Goal: Navigation & Orientation: Find specific page/section

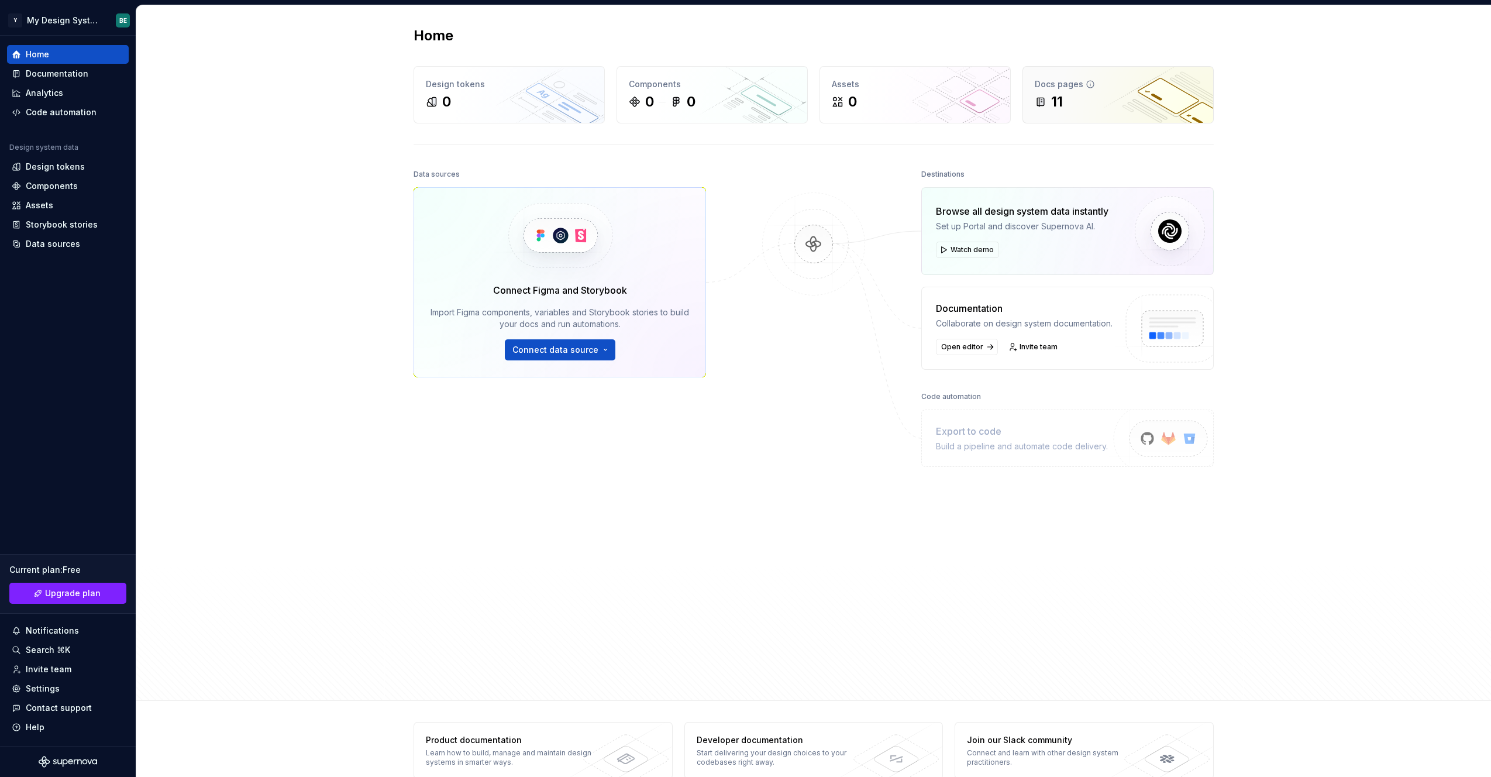
click at [1059, 96] on div "11" at bounding box center [1057, 101] width 12 height 19
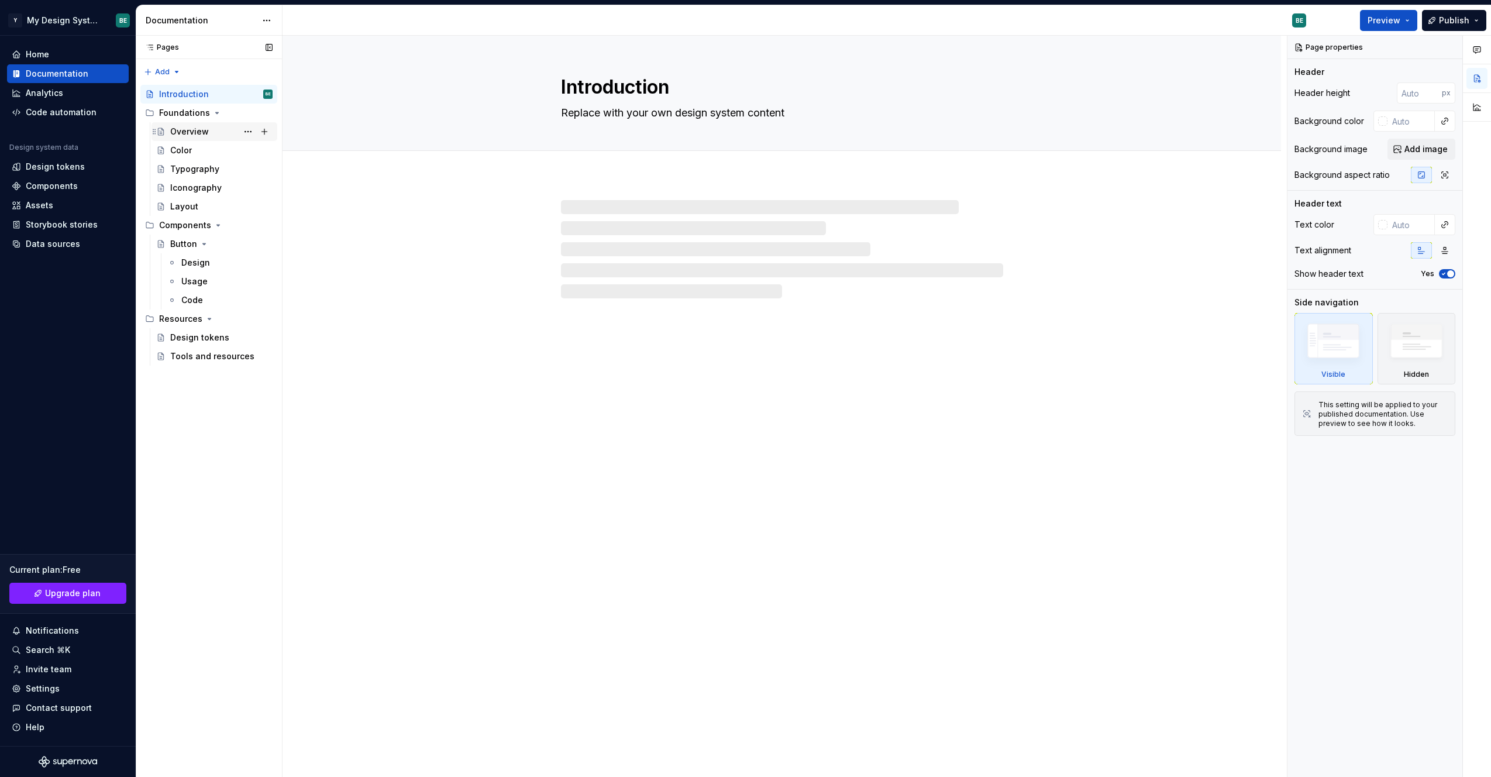
click at [194, 135] on div "Overview" at bounding box center [189, 132] width 39 height 12
click at [189, 153] on div "Color" at bounding box center [181, 150] width 22 height 12
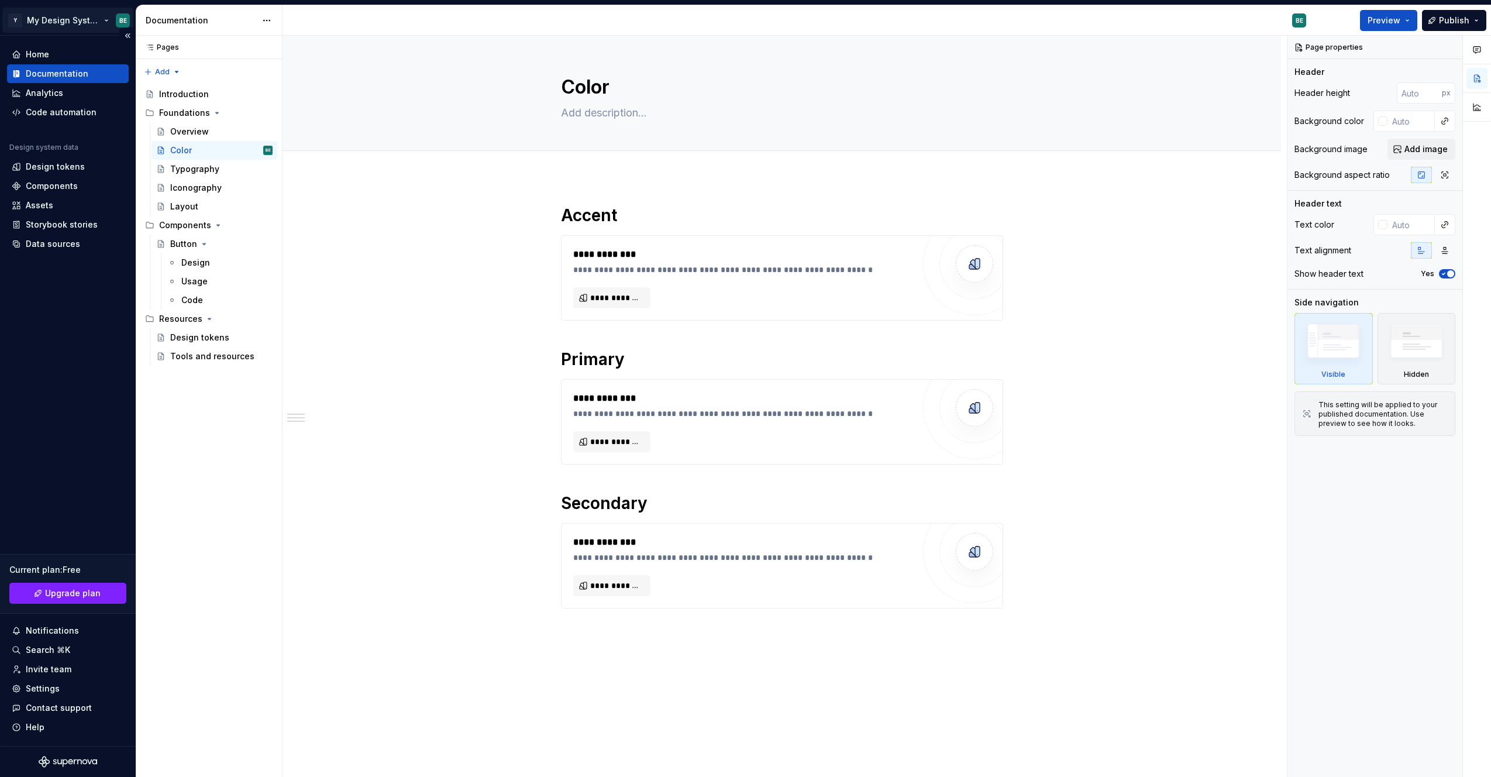
click at [85, 19] on html "Y My Design System BE Home Documentation Analytics Code automation Design syste…" at bounding box center [745, 388] width 1491 height 777
type textarea "*"
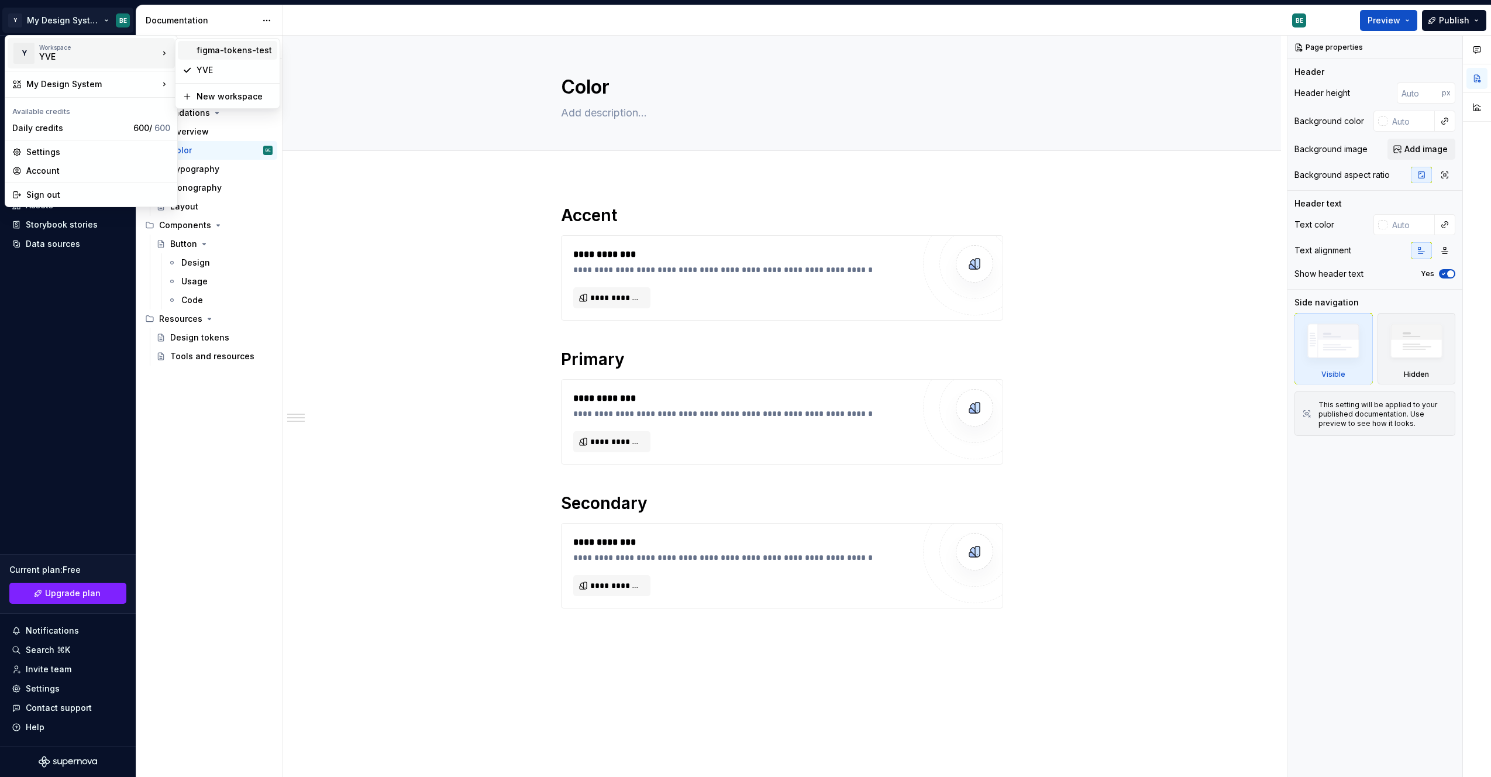
click at [232, 54] on div "figma-tokens-test" at bounding box center [234, 50] width 76 height 12
